Goal: Communication & Community: Connect with others

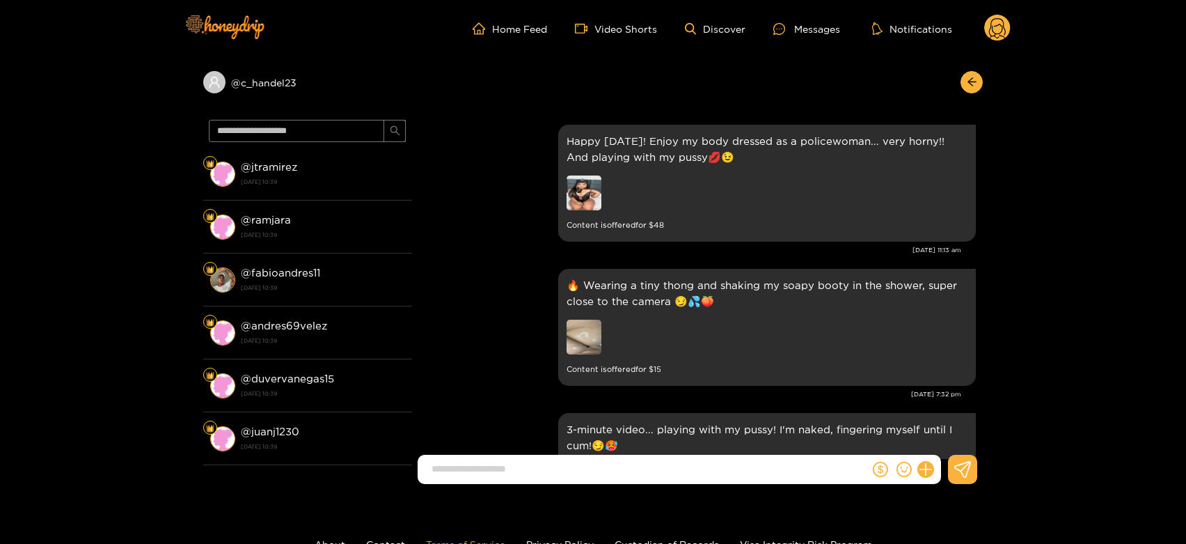
scroll to position [3100, 0]
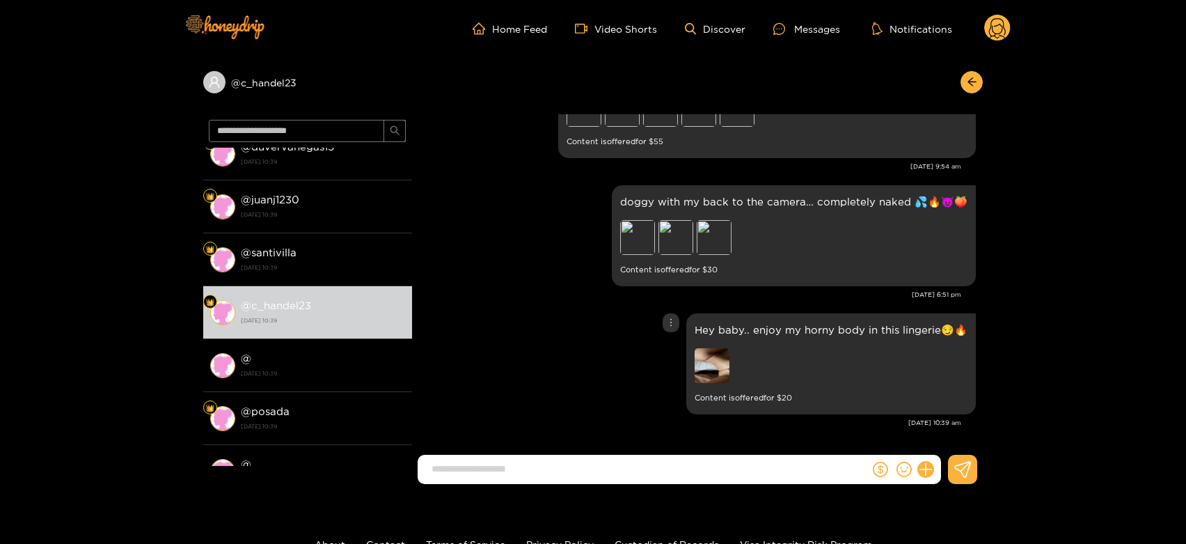
click at [720, 366] on img at bounding box center [712, 365] width 35 height 35
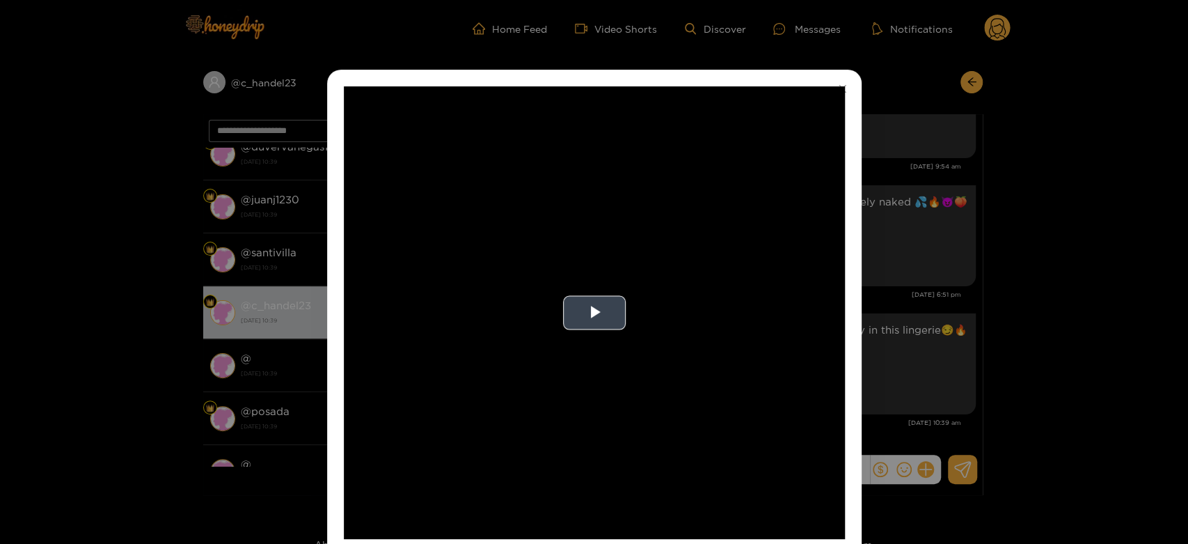
click at [716, 342] on video "Video Player" at bounding box center [594, 312] width 501 height 452
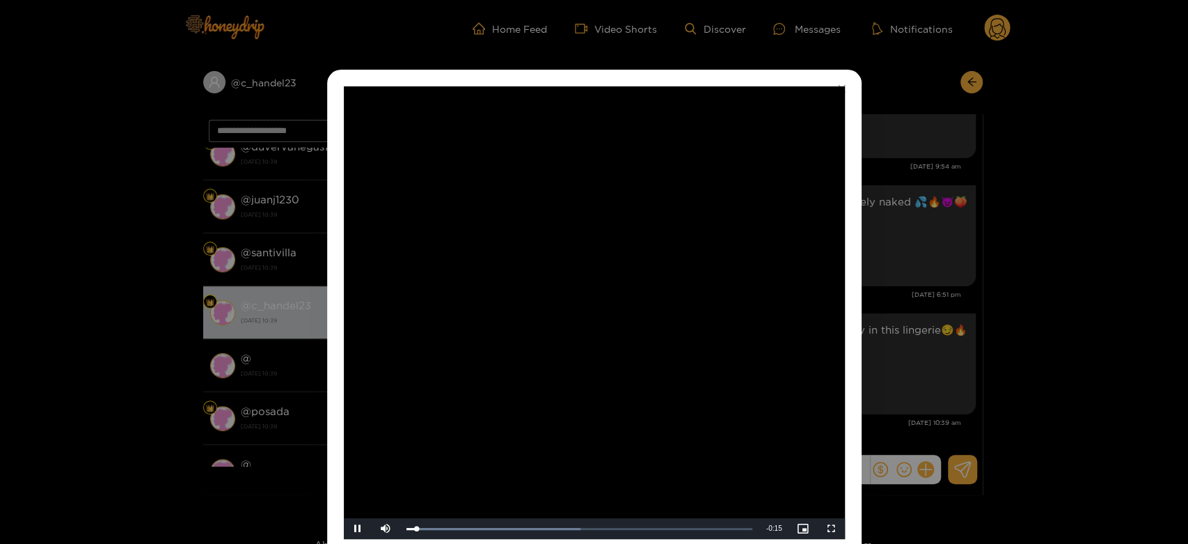
click at [716, 342] on video "Video Player" at bounding box center [594, 312] width 501 height 452
click at [943, 320] on div "**********" at bounding box center [594, 272] width 1188 height 544
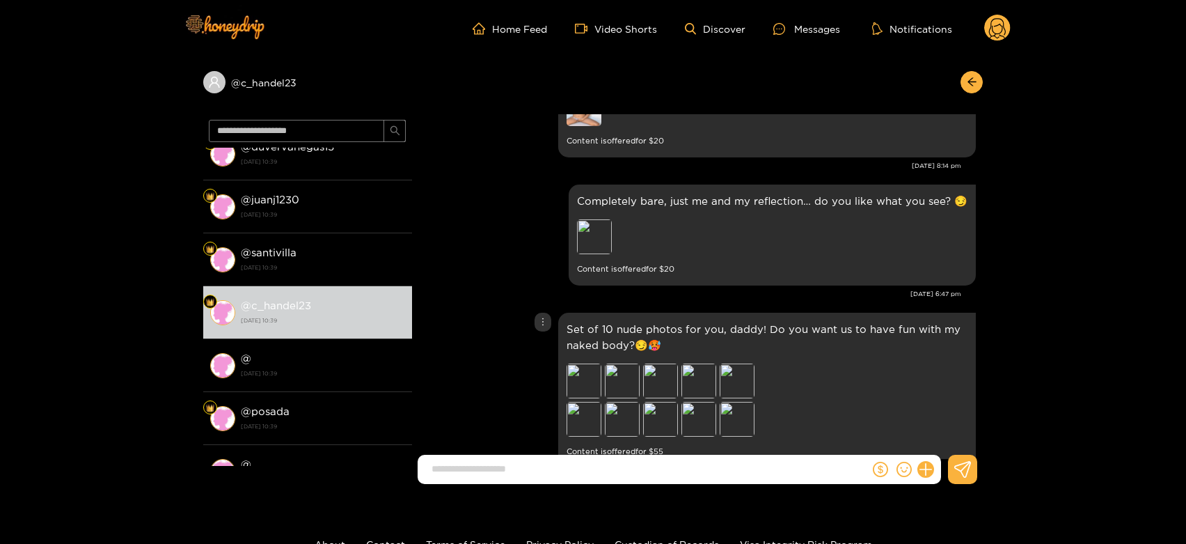
scroll to position [2713, 0]
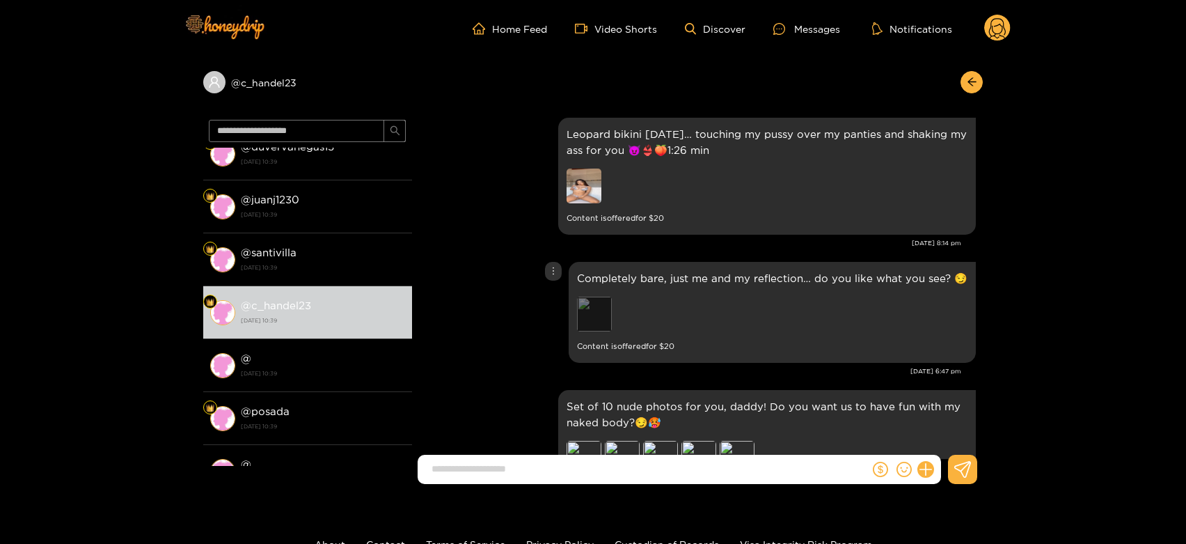
click at [602, 313] on div "Preview" at bounding box center [594, 314] width 35 height 35
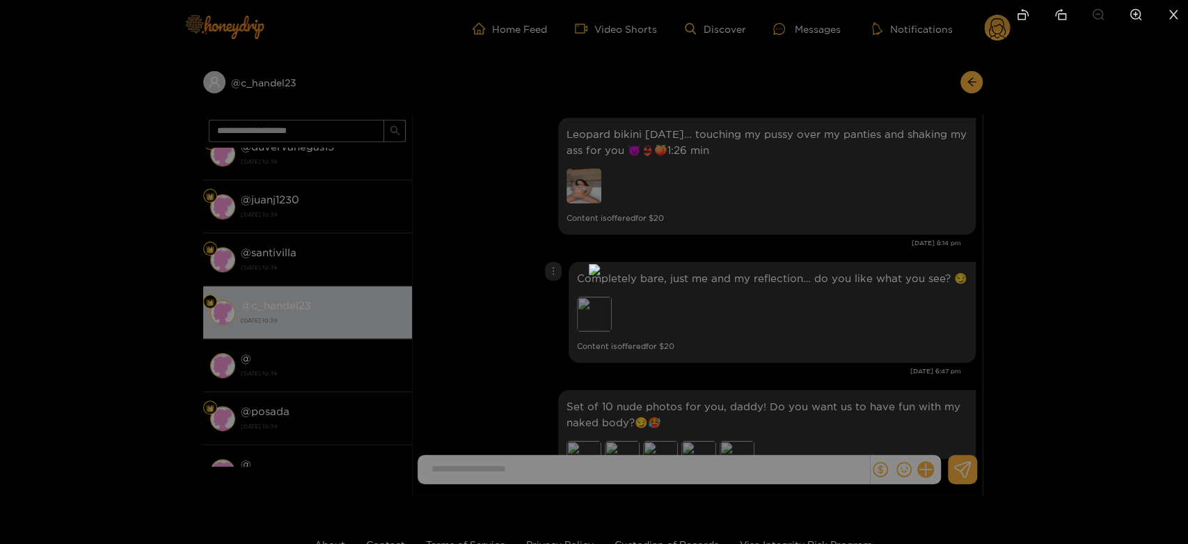
click at [853, 313] on div at bounding box center [594, 272] width 1188 height 544
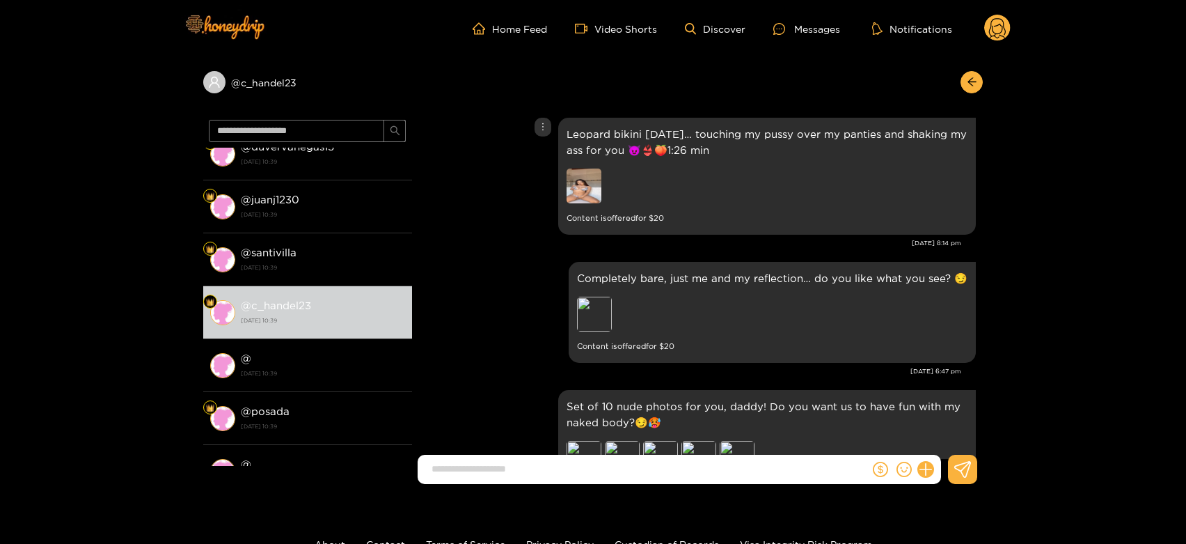
click at [585, 205] on div at bounding box center [664, 187] width 195 height 38
click at [585, 192] on img at bounding box center [584, 185] width 35 height 35
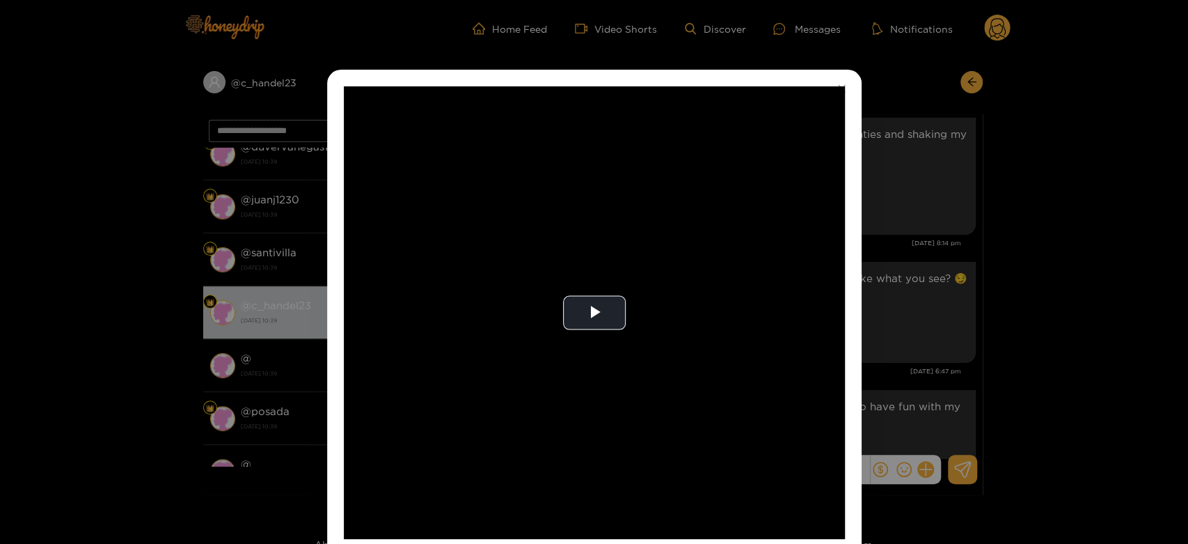
click at [585, 192] on video "Video Player" at bounding box center [594, 312] width 501 height 452
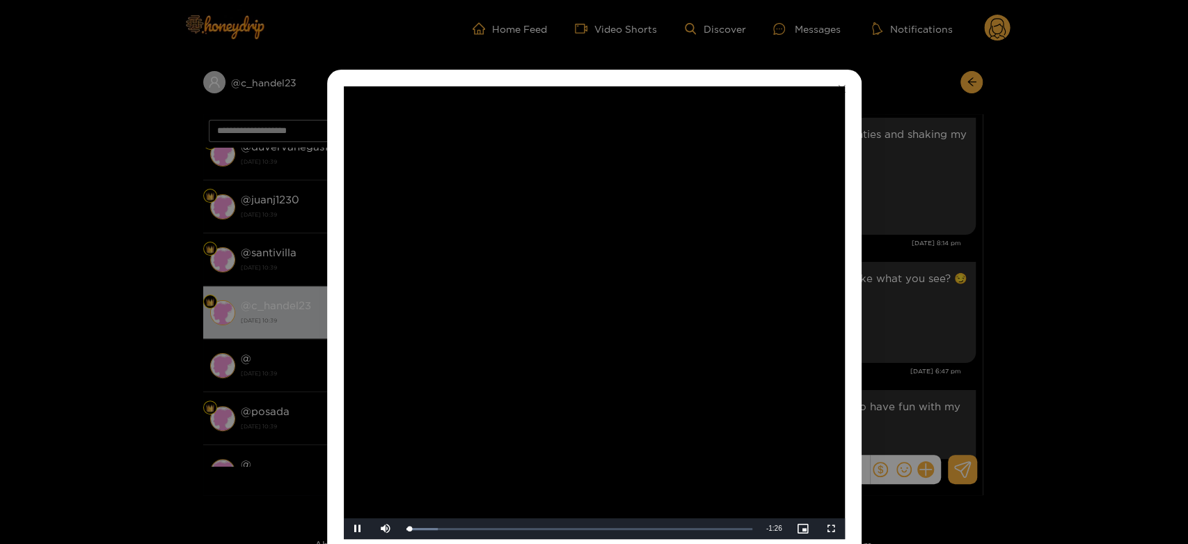
click at [585, 192] on video "Video Player" at bounding box center [594, 312] width 501 height 452
click at [949, 266] on div "**********" at bounding box center [594, 272] width 1188 height 544
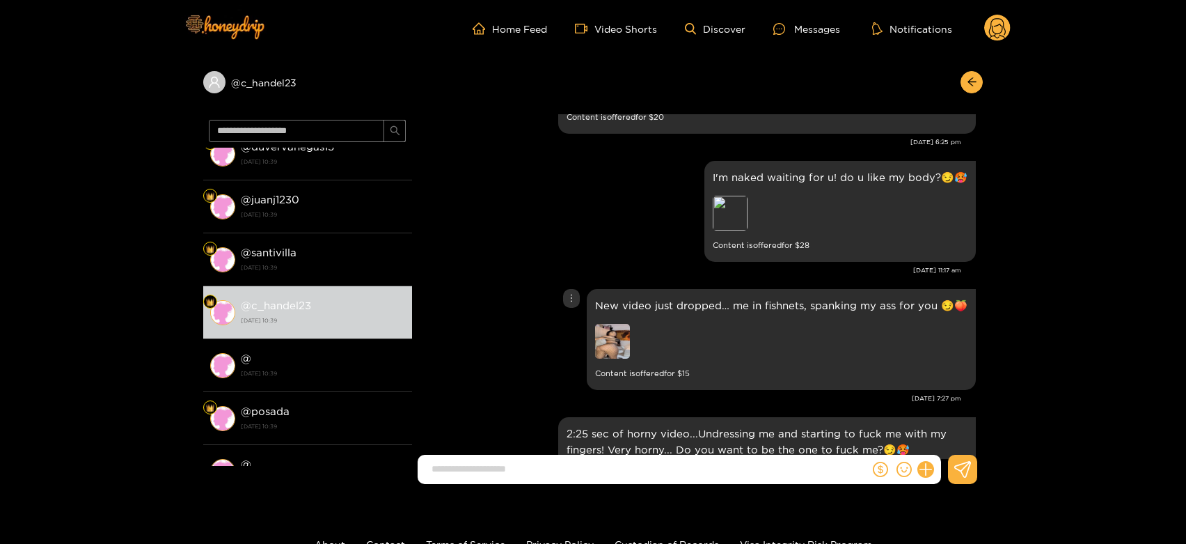
scroll to position [2249, 0]
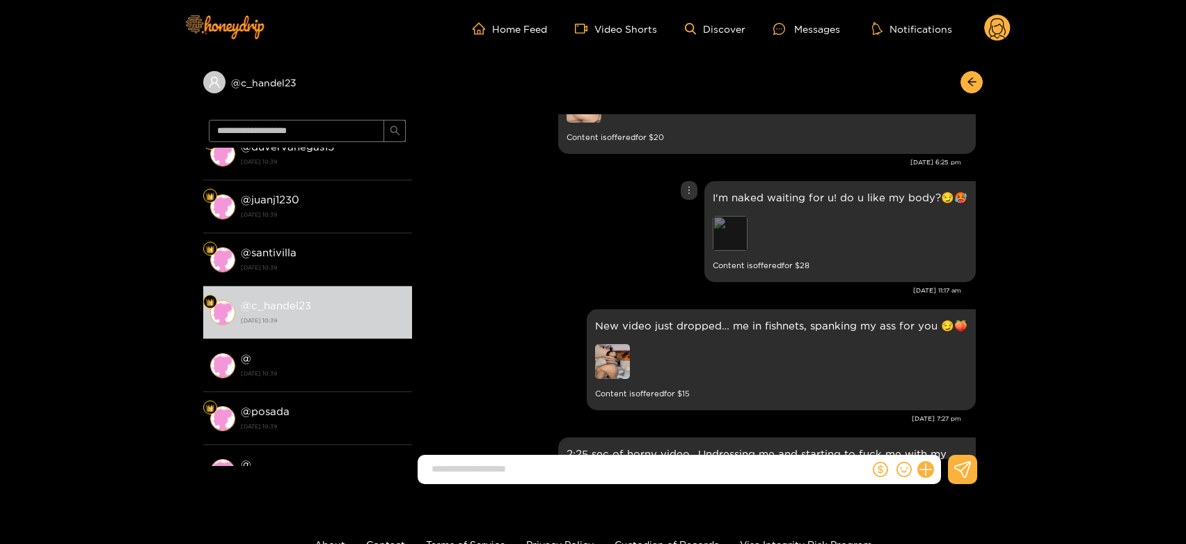
click at [736, 232] on div "Preview" at bounding box center [730, 233] width 35 height 35
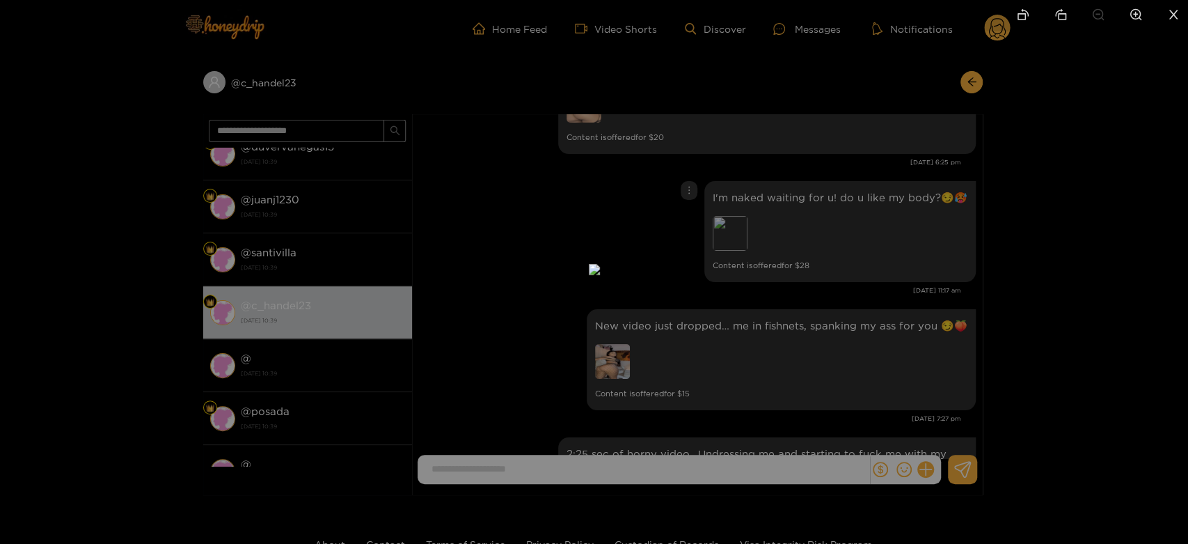
click at [1064, 285] on div at bounding box center [594, 272] width 1188 height 544
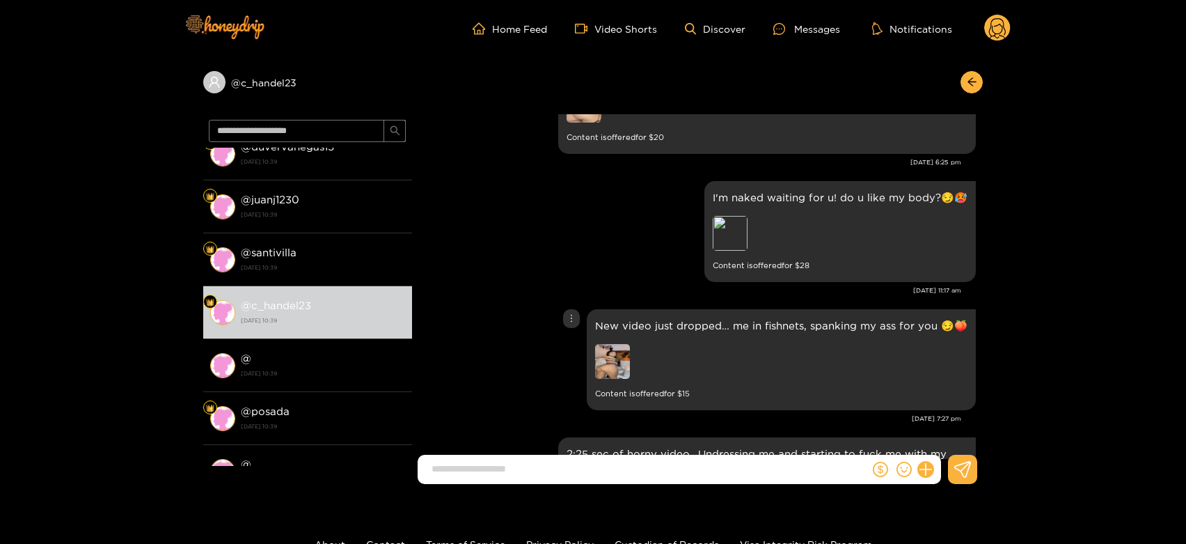
click at [620, 368] on img at bounding box center [612, 361] width 35 height 35
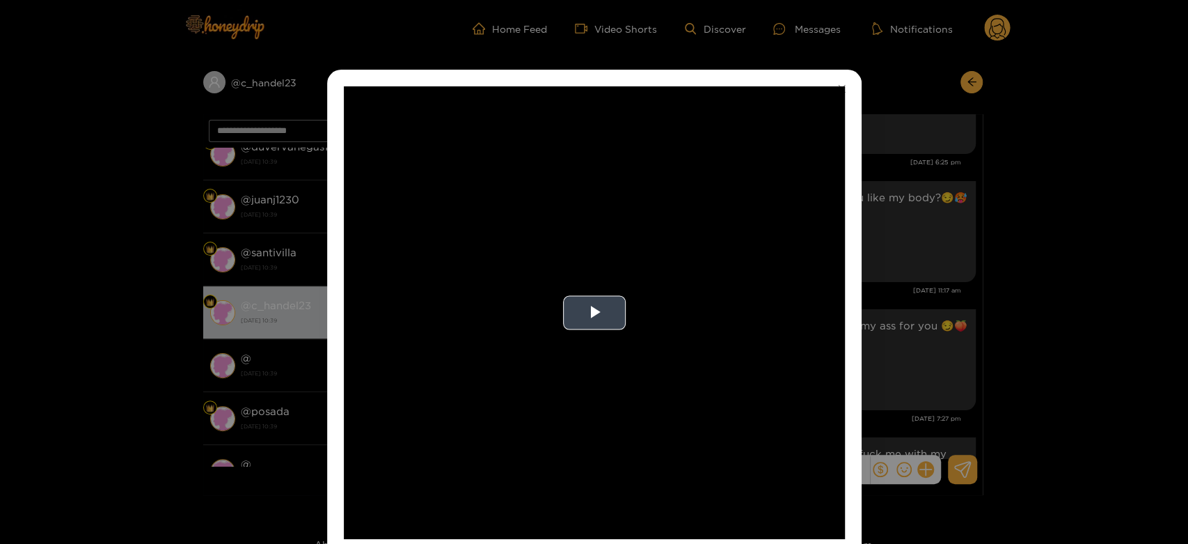
click at [764, 366] on video "Video Player" at bounding box center [594, 312] width 501 height 452
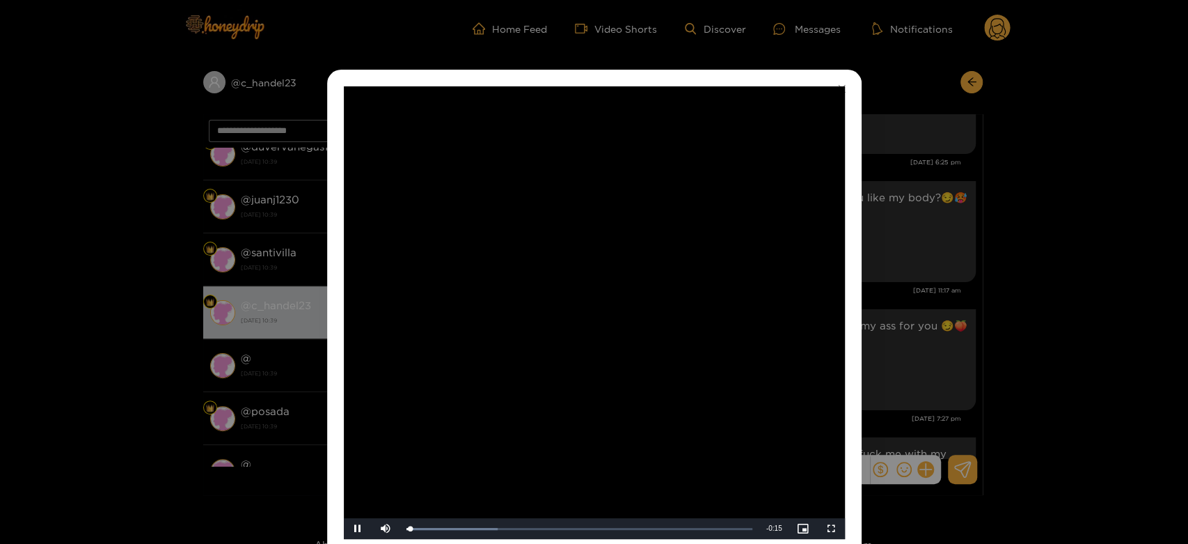
click at [764, 366] on video "Video Player" at bounding box center [594, 312] width 501 height 452
click at [1019, 362] on div "**********" at bounding box center [594, 272] width 1188 height 544
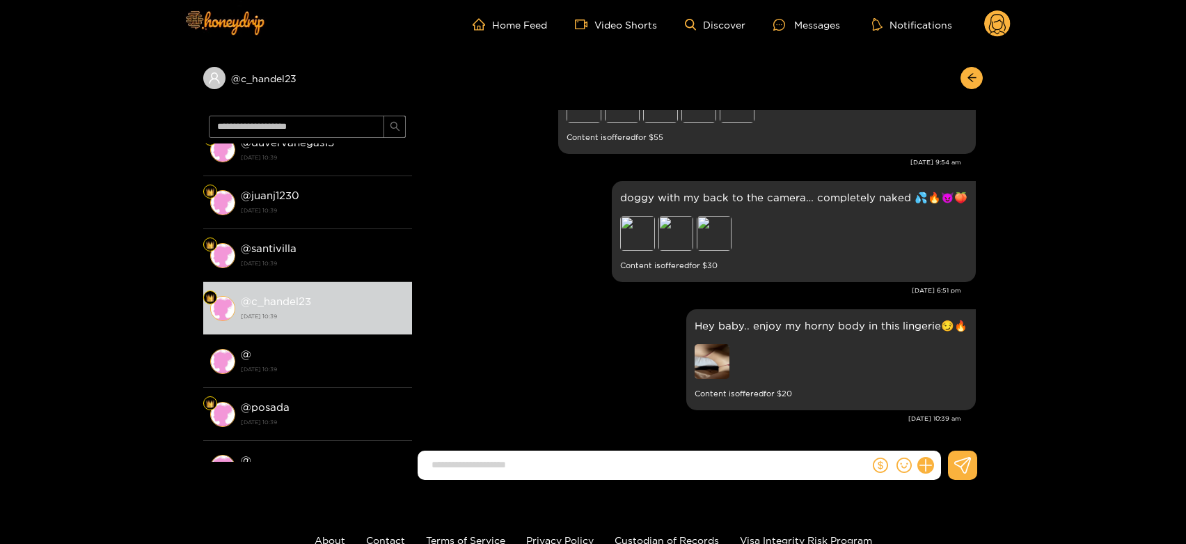
scroll to position [0, 0]
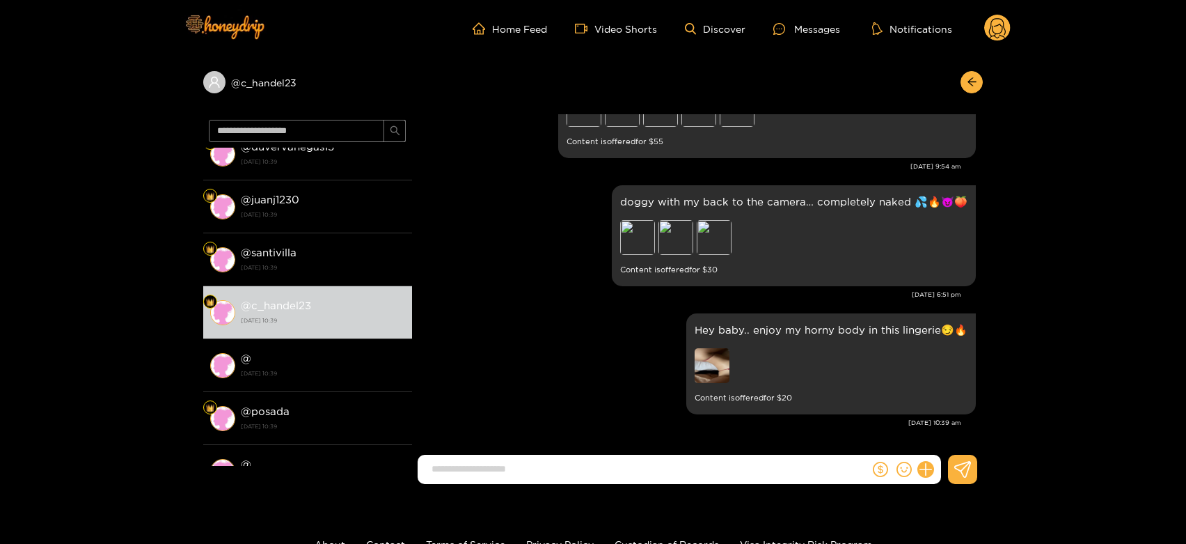
click at [1009, 23] on circle at bounding box center [997, 28] width 26 height 26
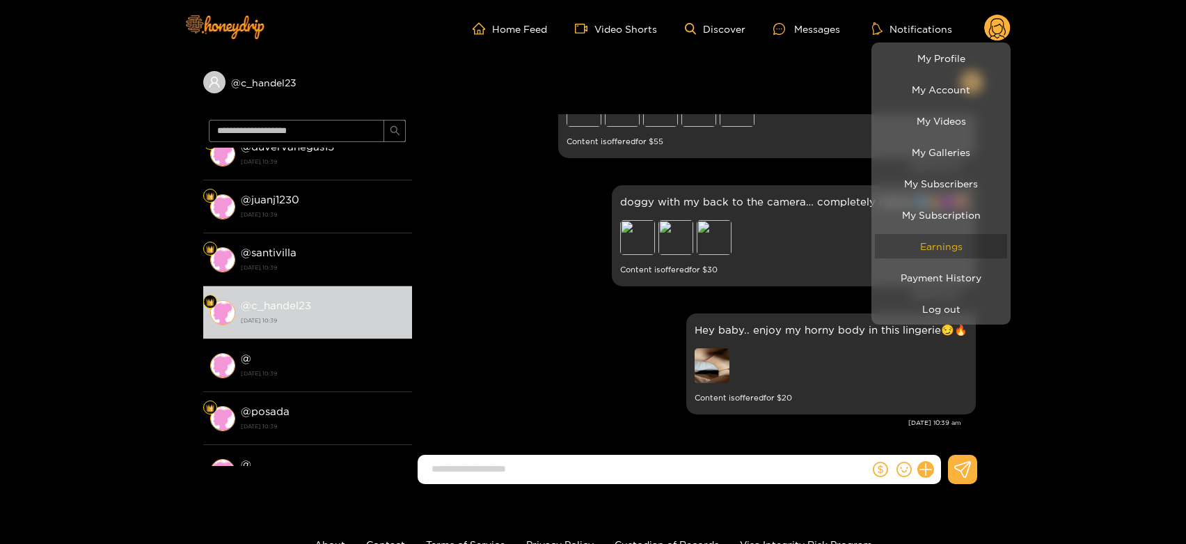
click at [928, 246] on link "Earnings" at bounding box center [941, 246] width 132 height 24
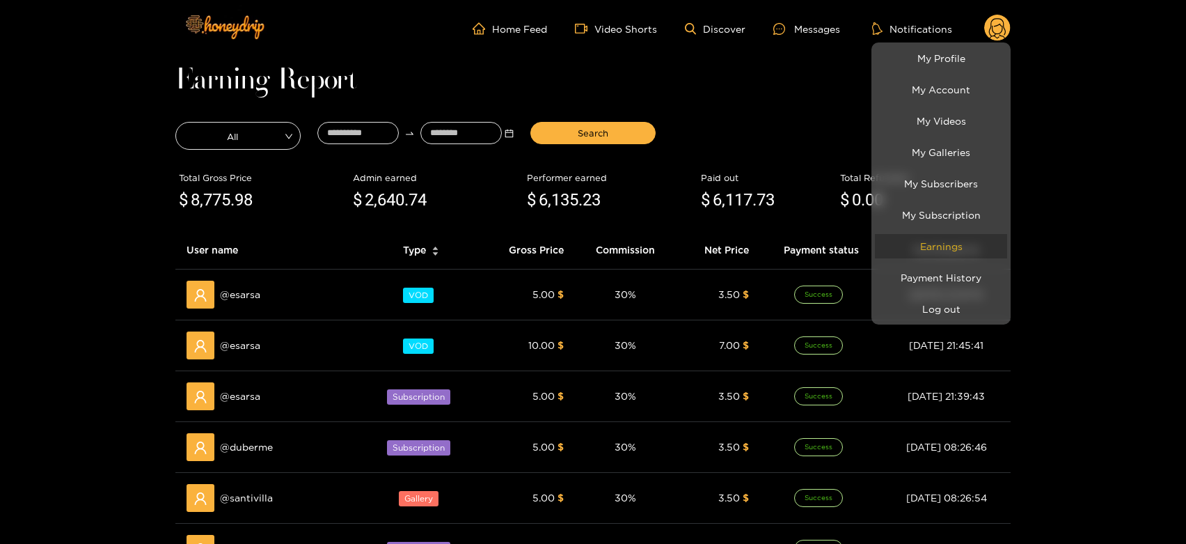
click at [928, 246] on link "Earnings" at bounding box center [941, 246] width 132 height 24
click at [255, 294] on div at bounding box center [593, 272] width 1186 height 544
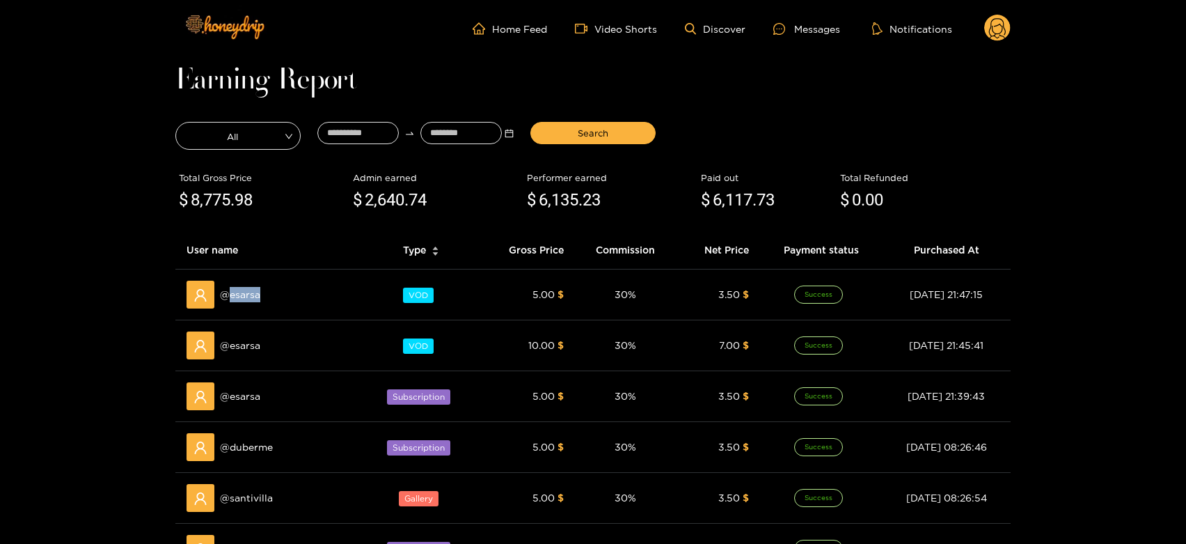
click at [255, 294] on span "@ esarsa" at bounding box center [240, 294] width 40 height 15
copy span "esarsa"
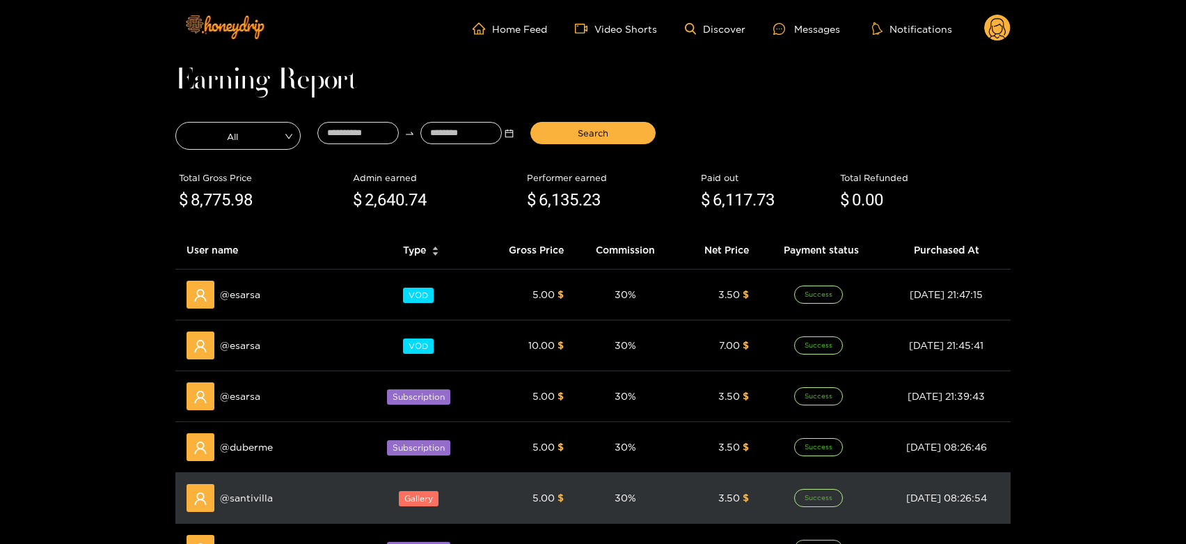
click at [244, 486] on div "@ santivilla" at bounding box center [270, 498] width 166 height 28
copy span "santivilla"
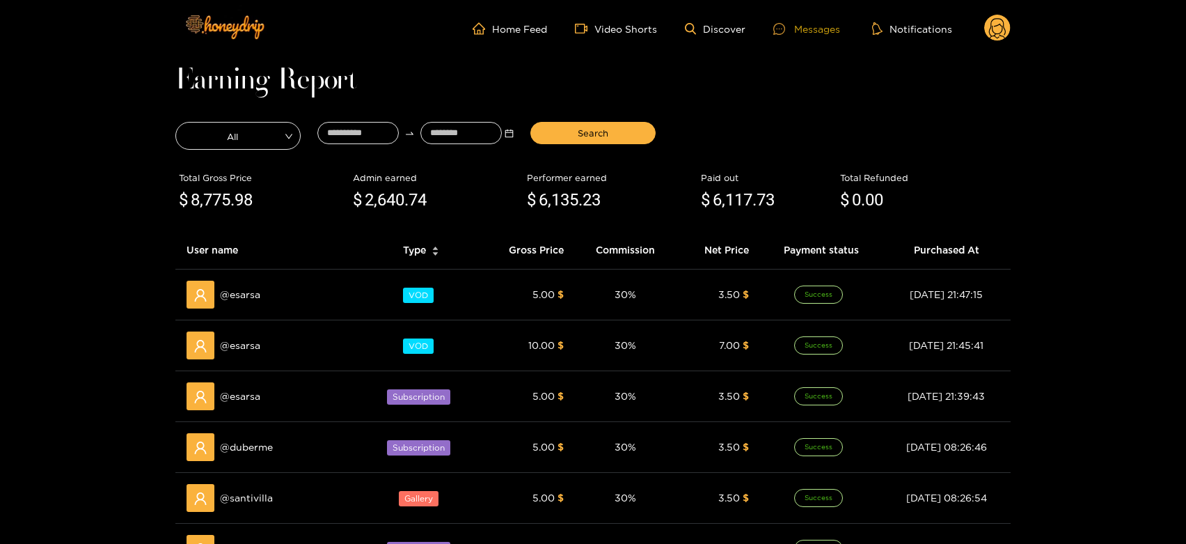
click at [821, 31] on div "Messages" at bounding box center [806, 29] width 67 height 16
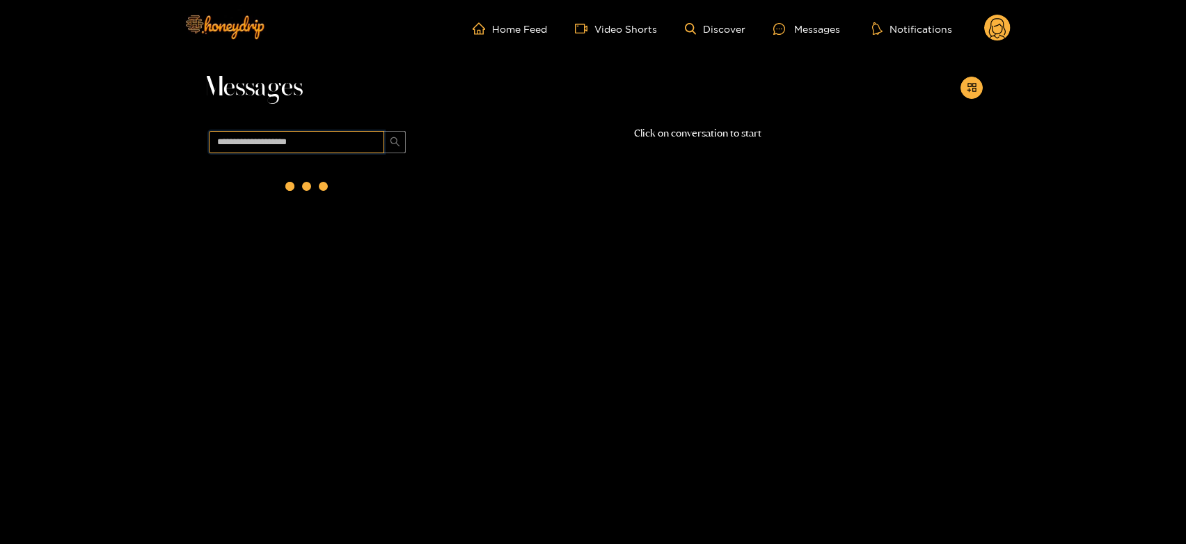
click at [342, 152] on input "text" at bounding box center [296, 142] width 175 height 22
paste input "**********"
click at [277, 185] on div "@ santivilla [DATE] 10:39" at bounding box center [323, 184] width 164 height 31
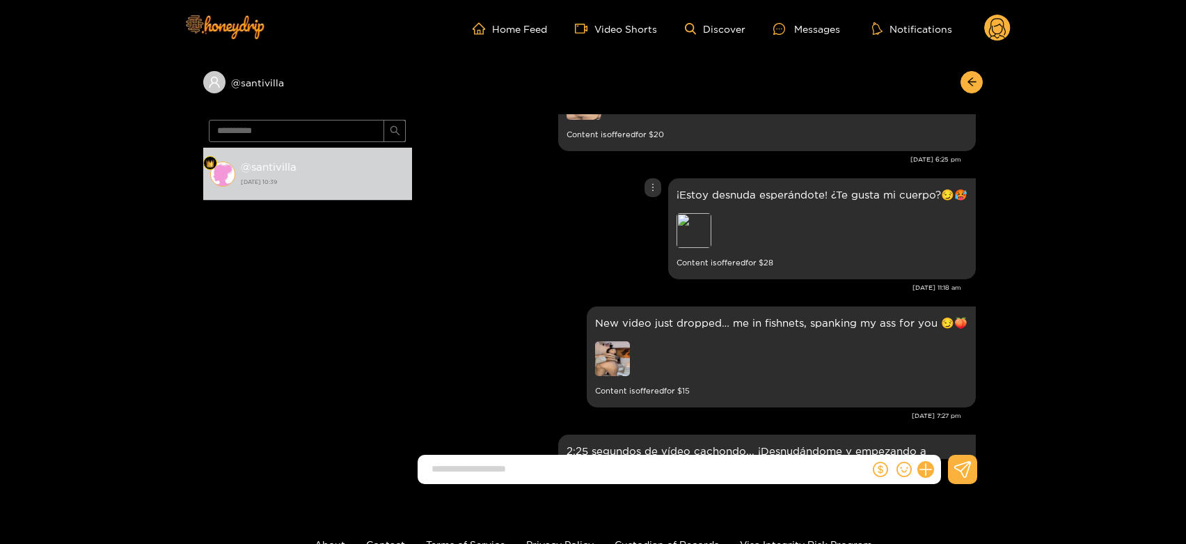
scroll to position [2249, 0]
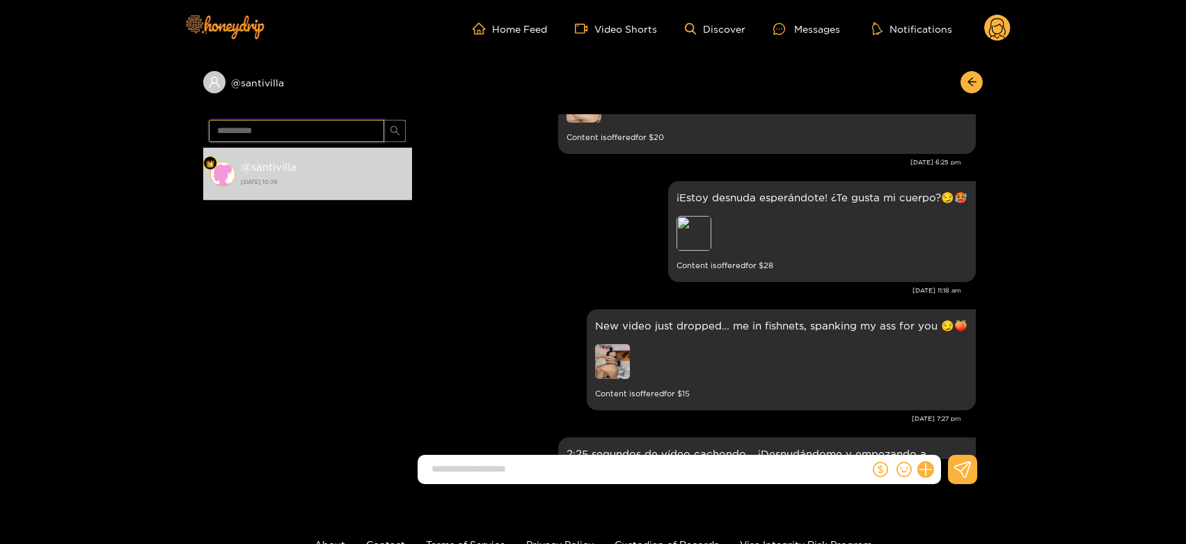
click at [367, 126] on input "**********" at bounding box center [296, 131] width 175 height 22
paste input "text"
type input "******"
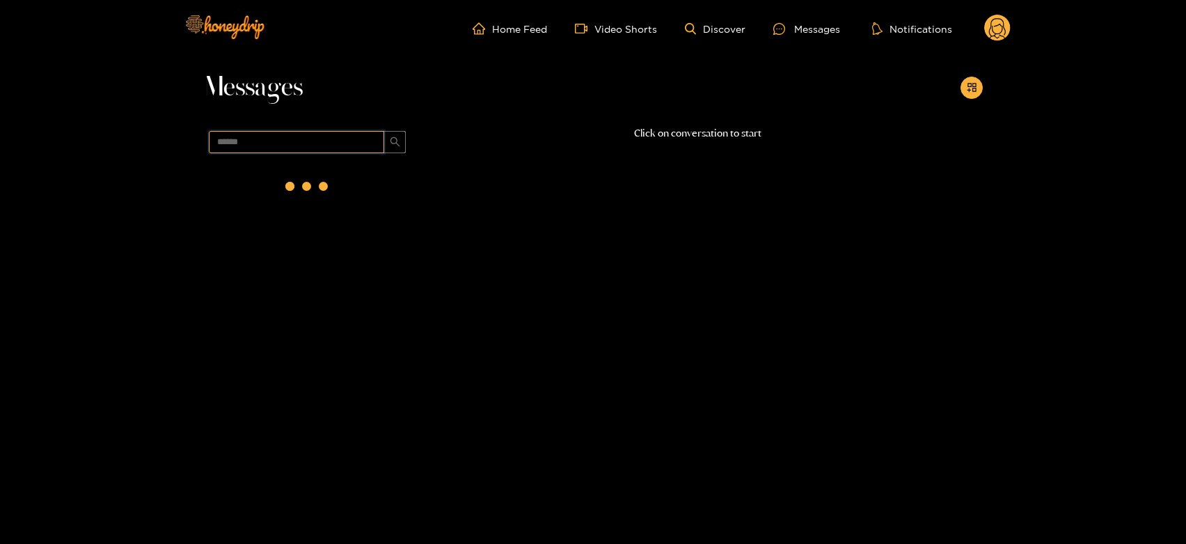
scroll to position [0, 0]
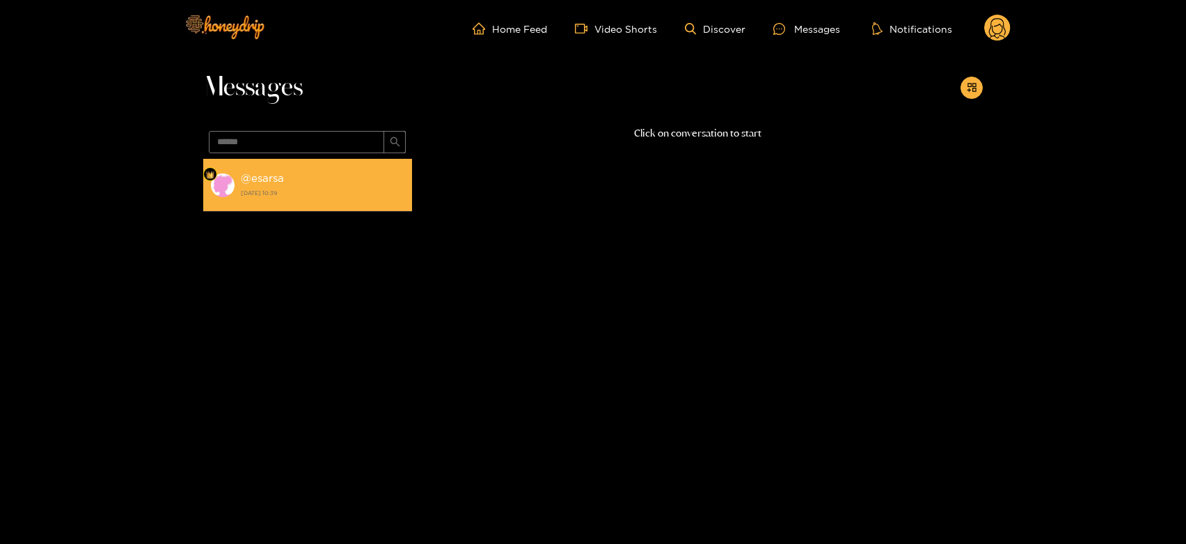
click at [314, 187] on strong "[DATE] 10:39" at bounding box center [323, 193] width 164 height 13
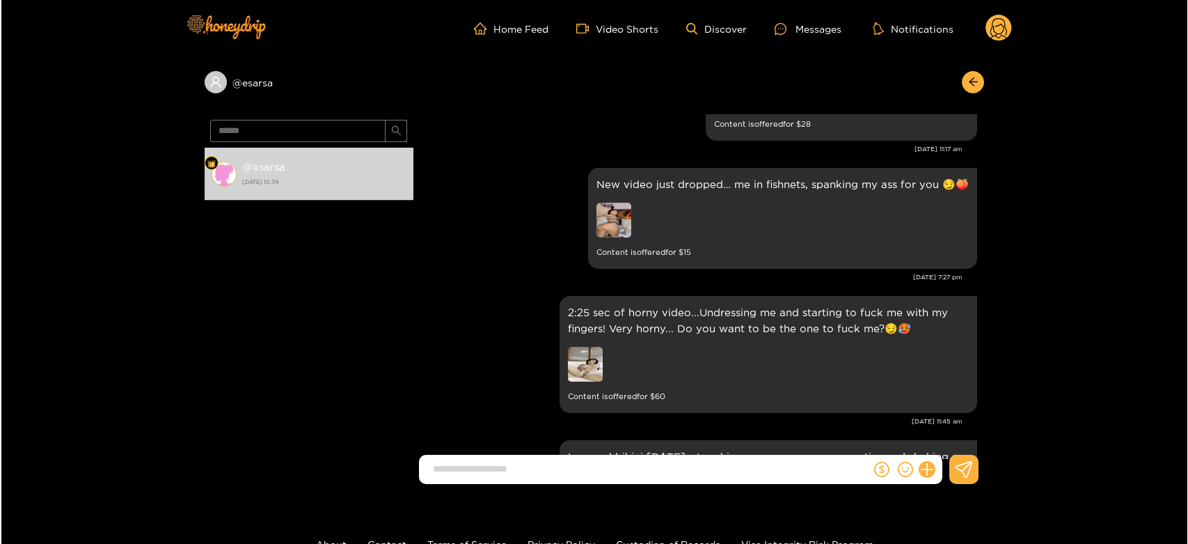
scroll to position [2249, 0]
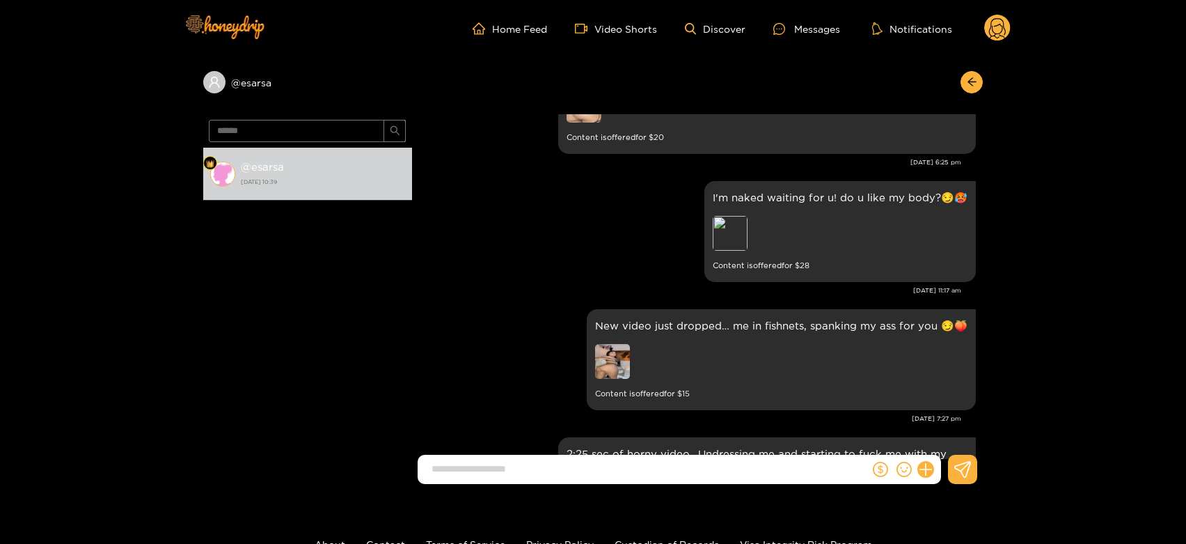
click at [1003, 25] on icon at bounding box center [997, 30] width 17 height 24
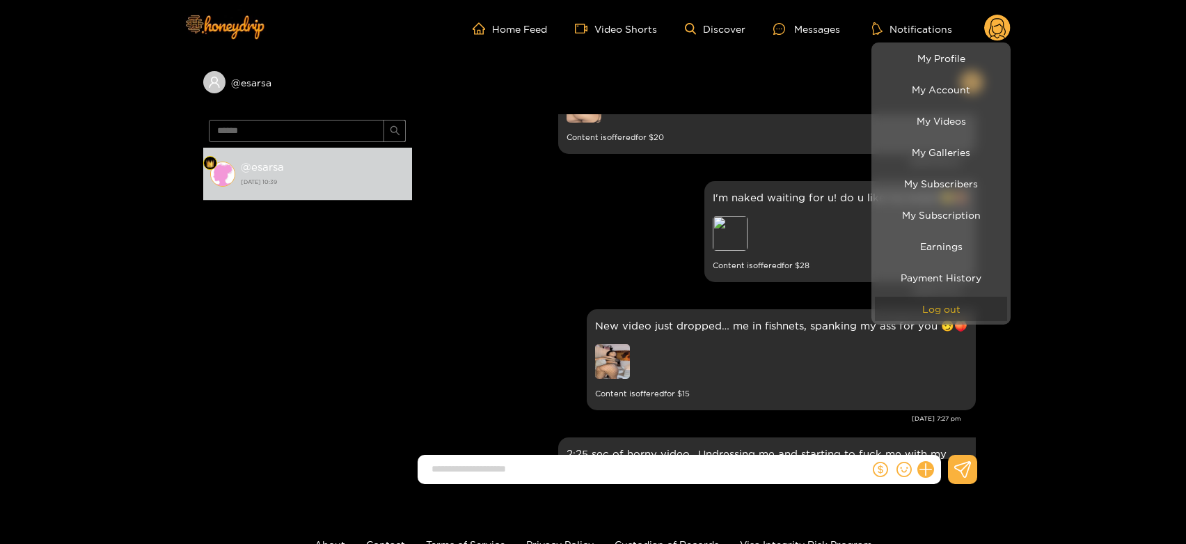
click at [939, 317] on button "Log out" at bounding box center [941, 309] width 132 height 24
